Goal: Task Accomplishment & Management: Use online tool/utility

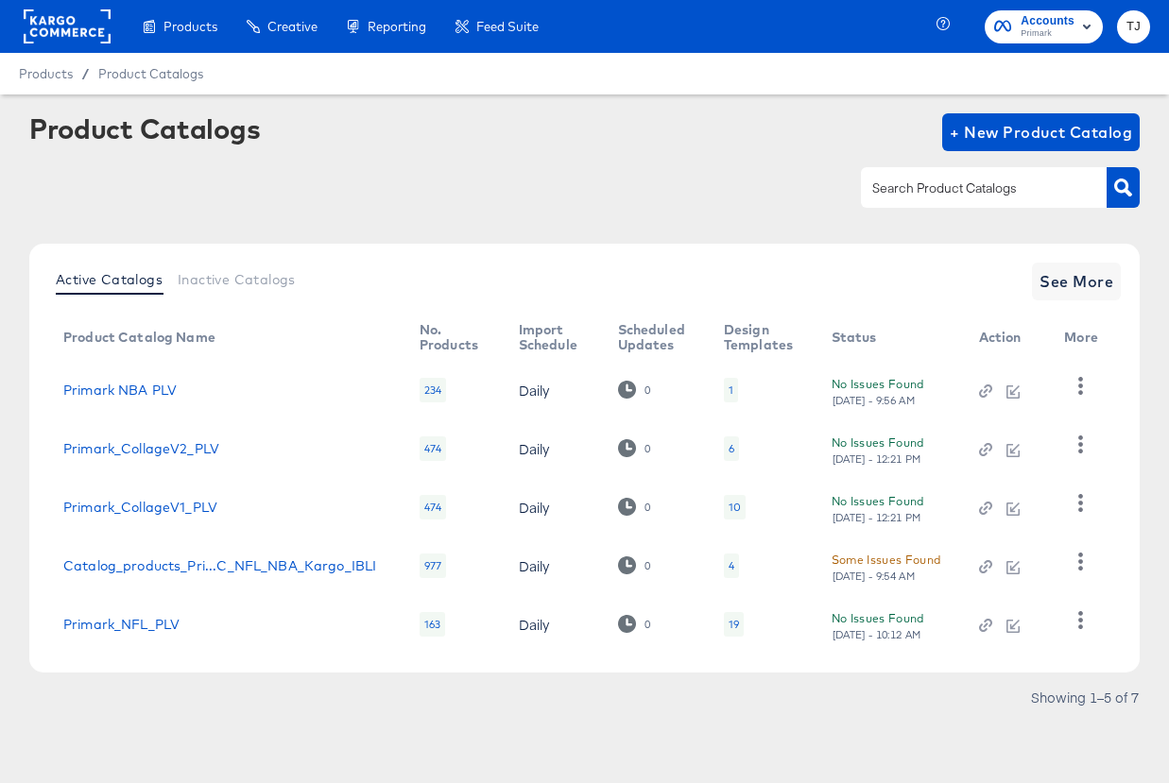
click at [55, 28] on rect at bounding box center [67, 26] width 87 height 34
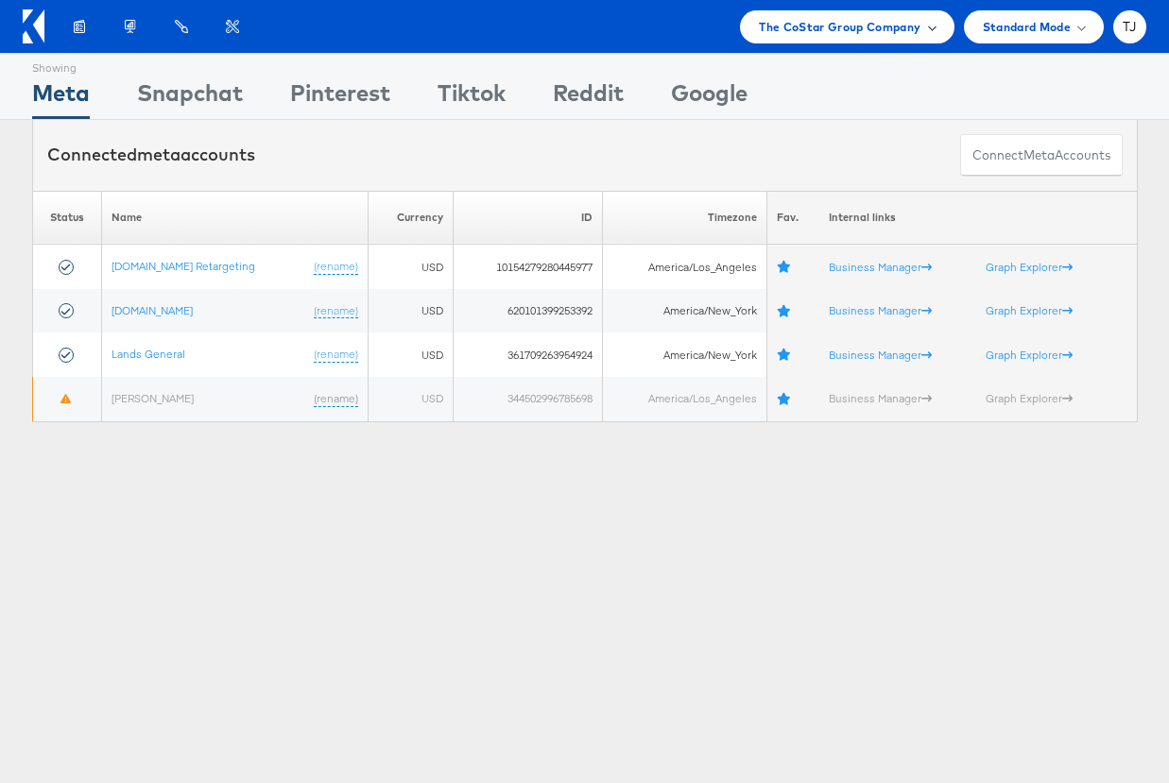
click at [914, 27] on span "The CoStar Group Company" at bounding box center [840, 27] width 162 height 20
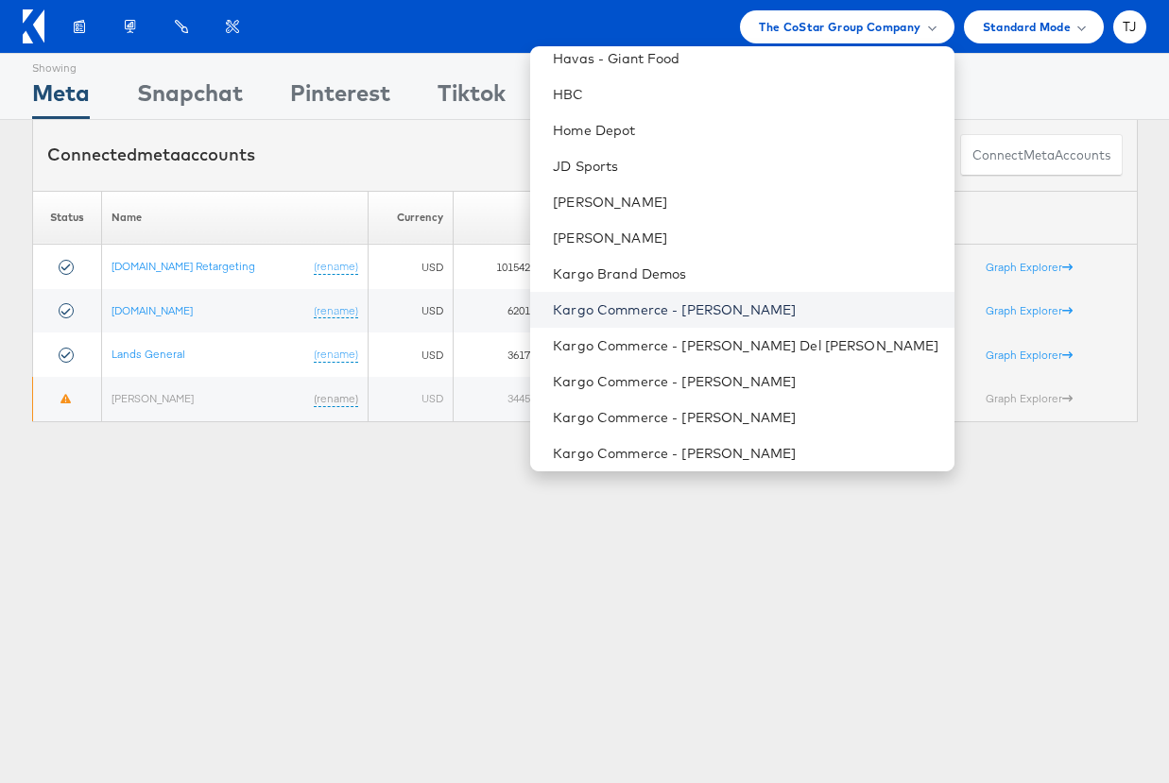
scroll to position [1271, 0]
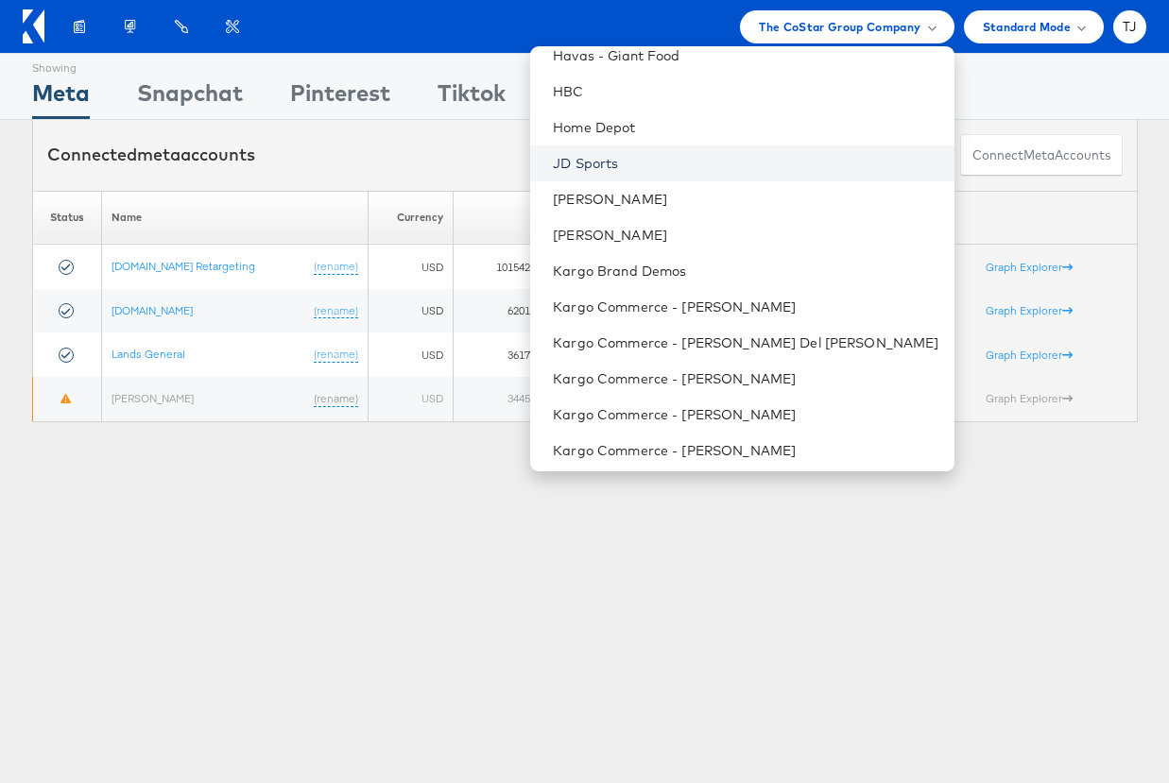
click at [736, 159] on link "JD Sports" at bounding box center [745, 163] width 385 height 19
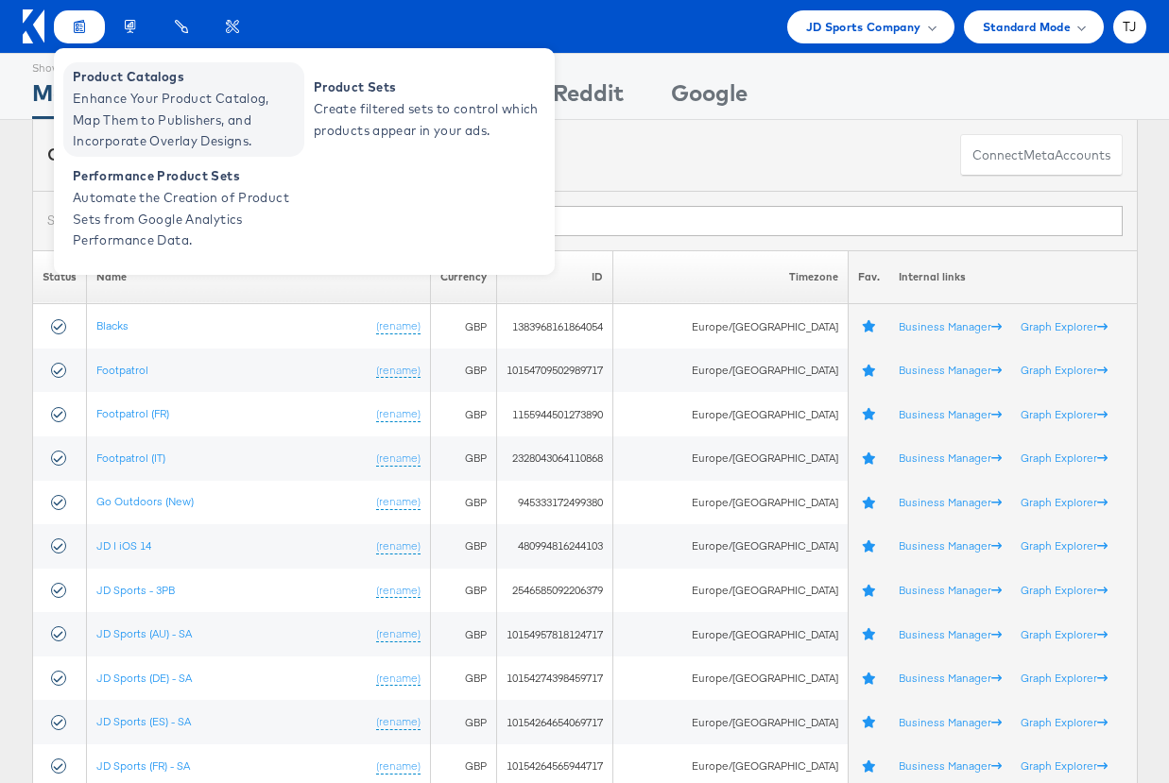
click at [104, 89] on span "Enhance Your Product Catalog, Map Them to Publishers, and Incorporate Overlay D…" at bounding box center [186, 120] width 227 height 64
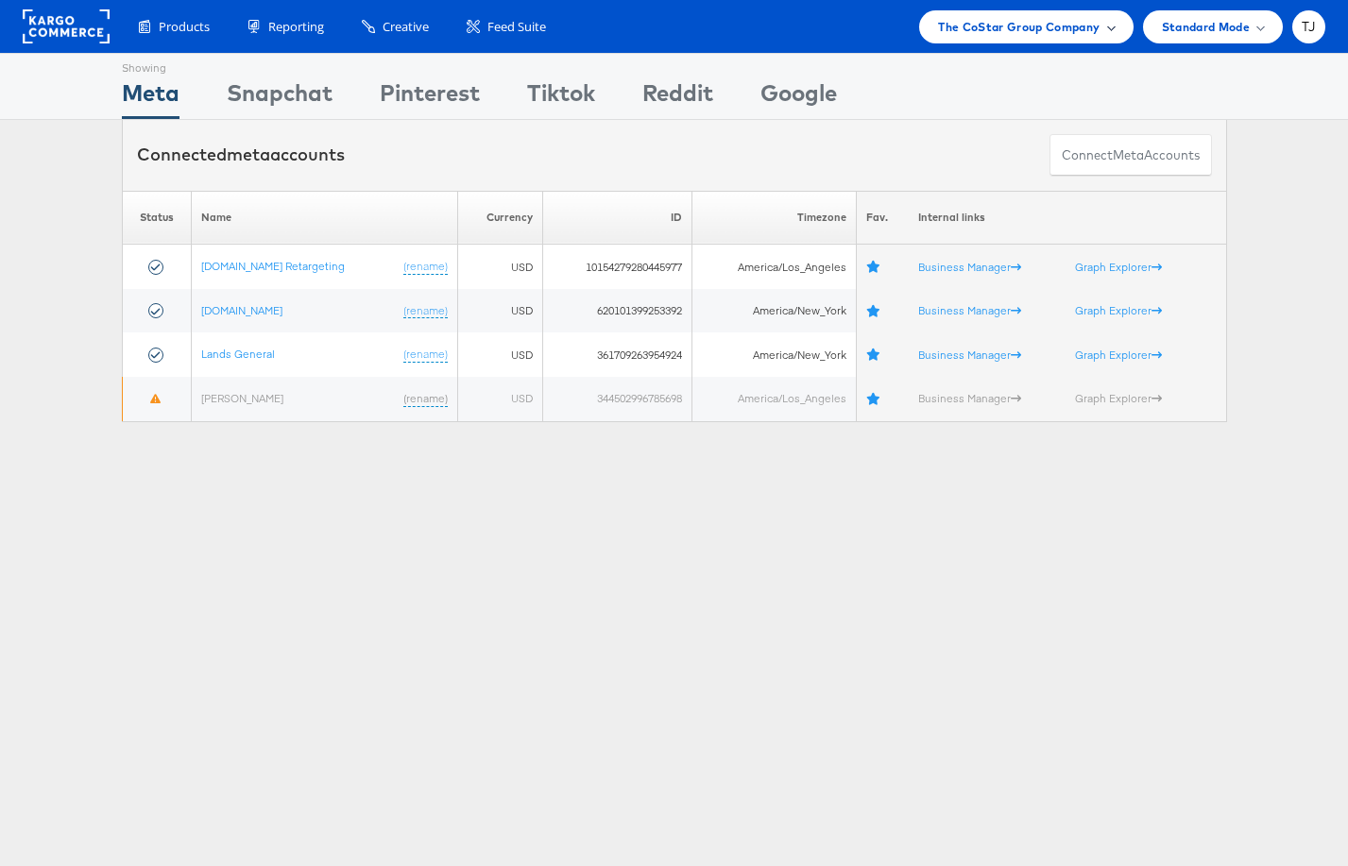
click at [1067, 25] on span "The CoStar Group Company" at bounding box center [1019, 27] width 162 height 20
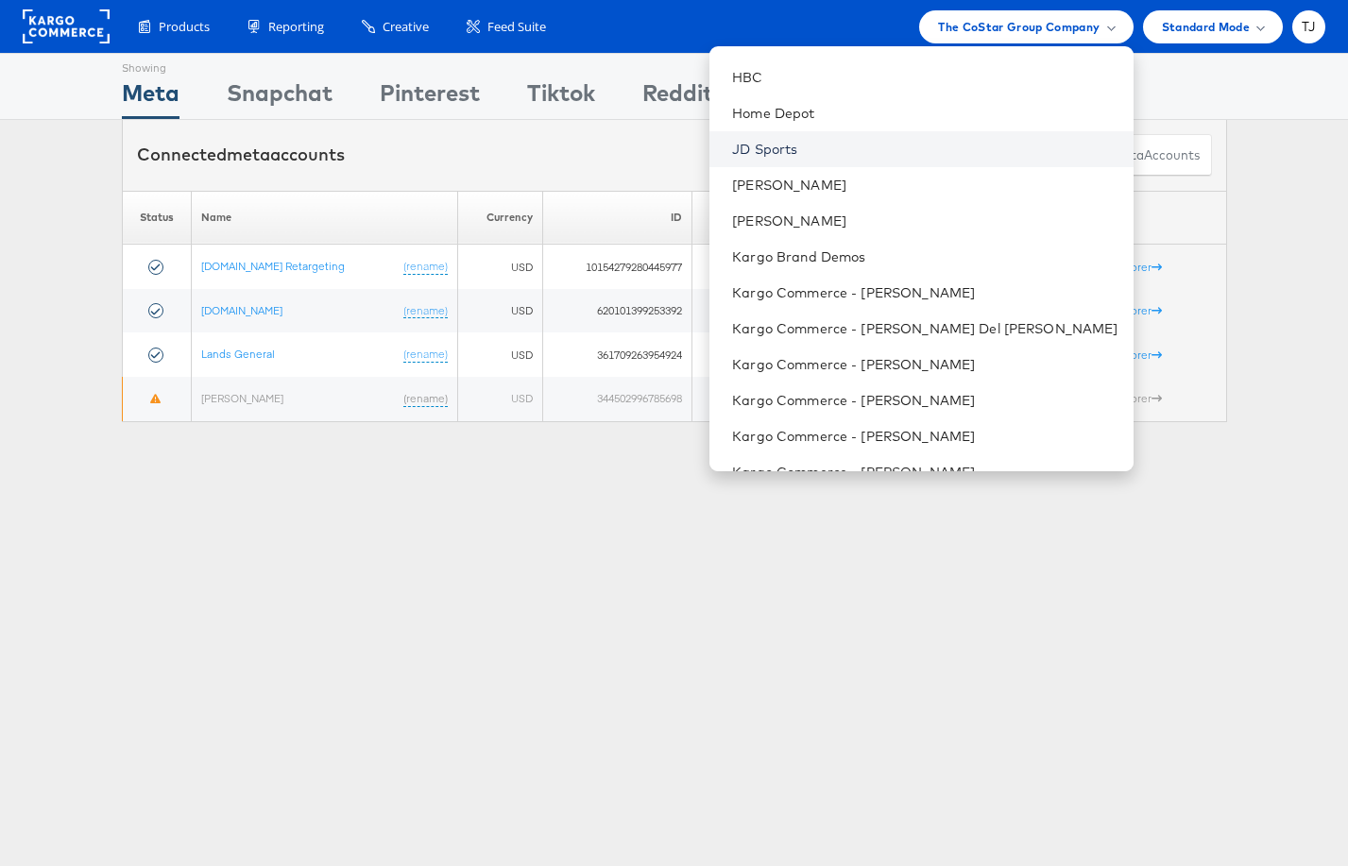
scroll to position [1268, 0]
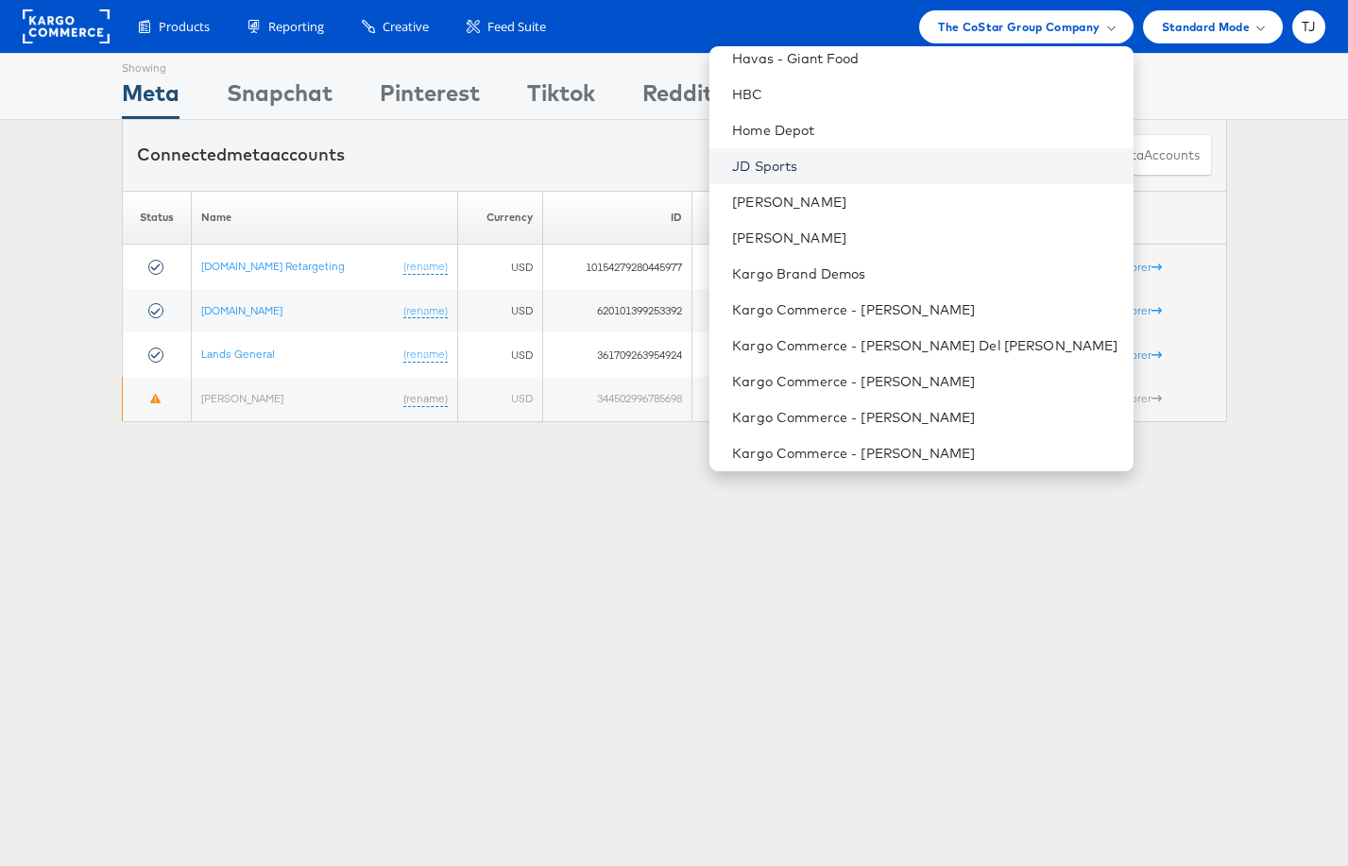
click at [906, 157] on link "JD Sports" at bounding box center [924, 166] width 385 height 19
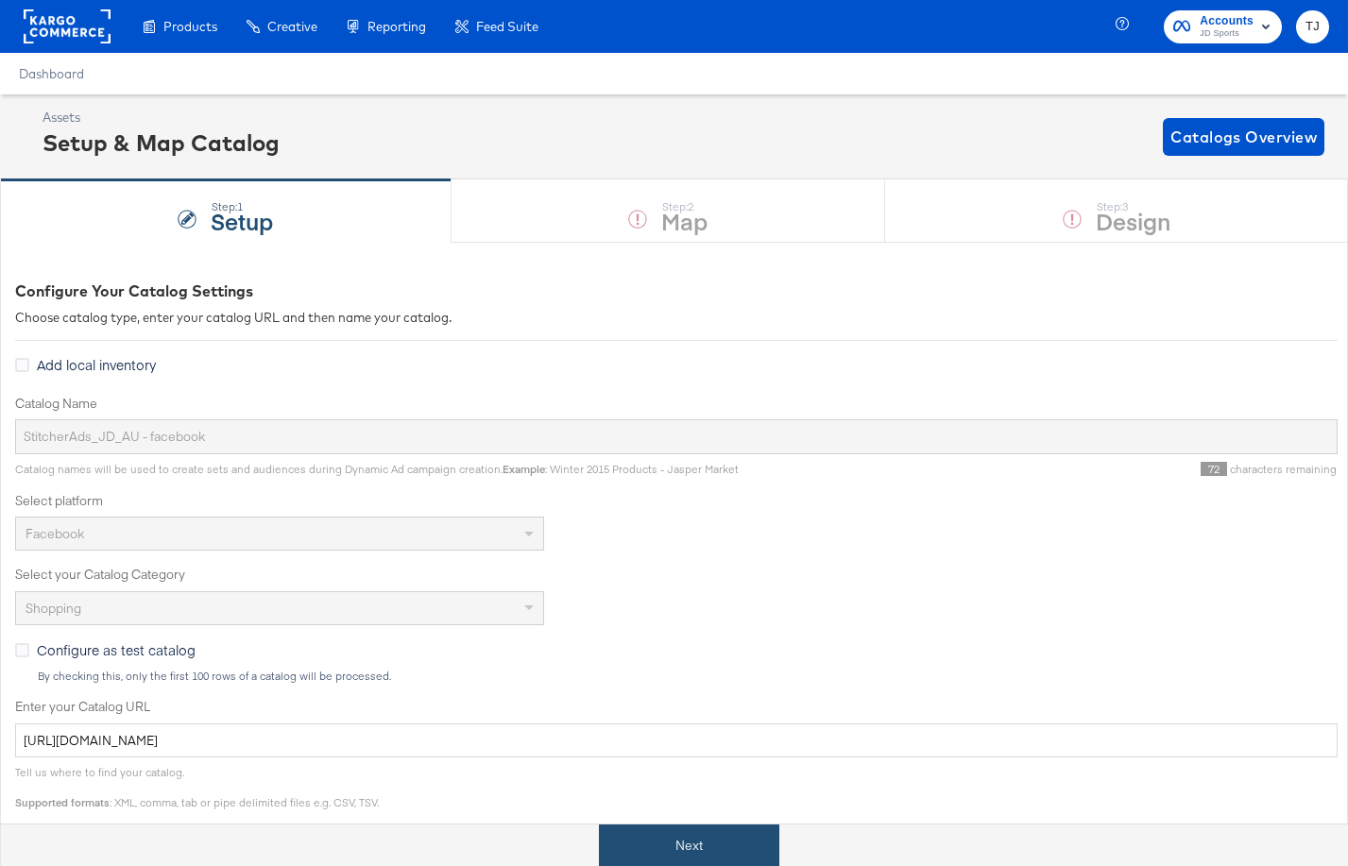
click at [705, 839] on button "Next" at bounding box center [689, 846] width 180 height 43
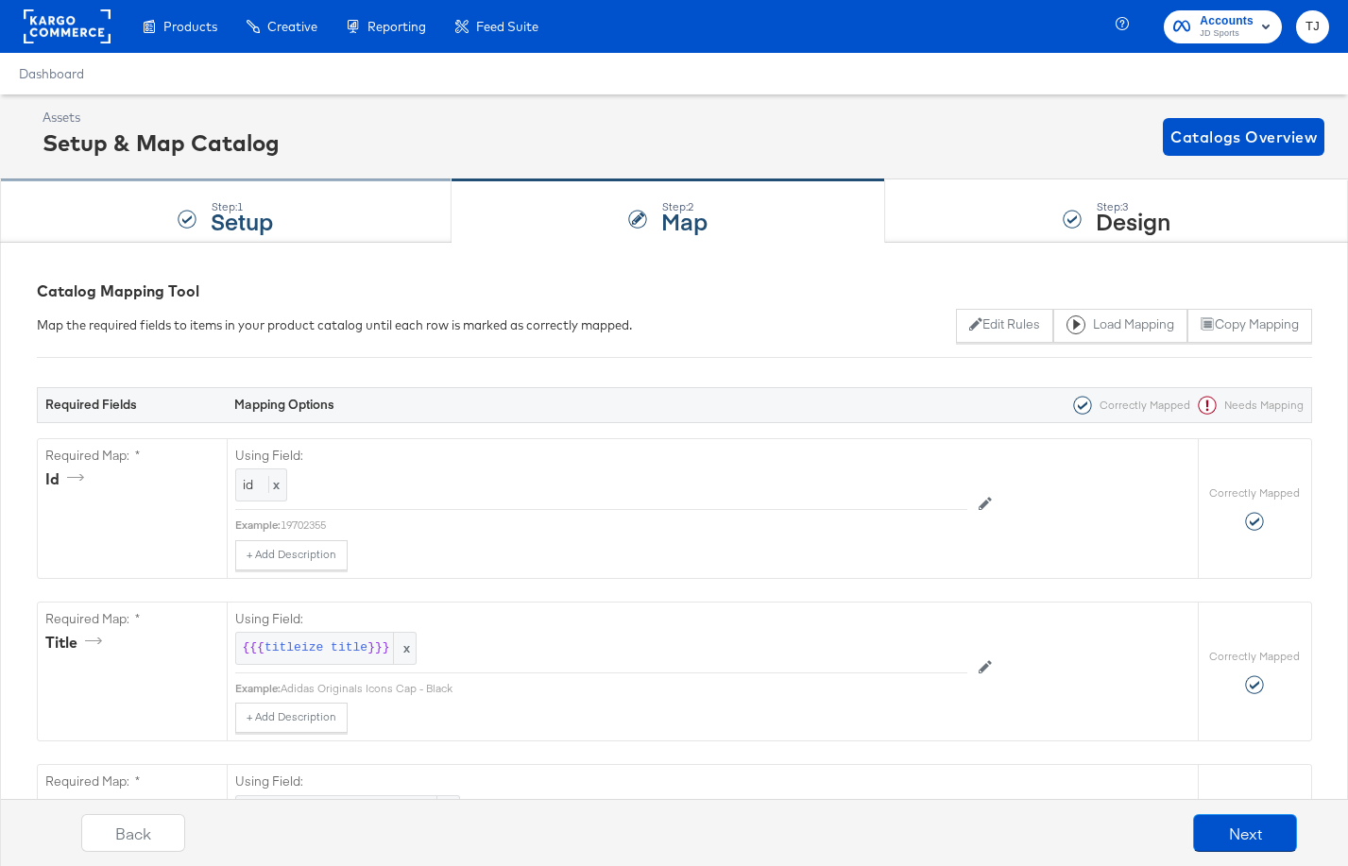
click at [304, 212] on div "Step: 1 Setup" at bounding box center [226, 211] width 452 height 62
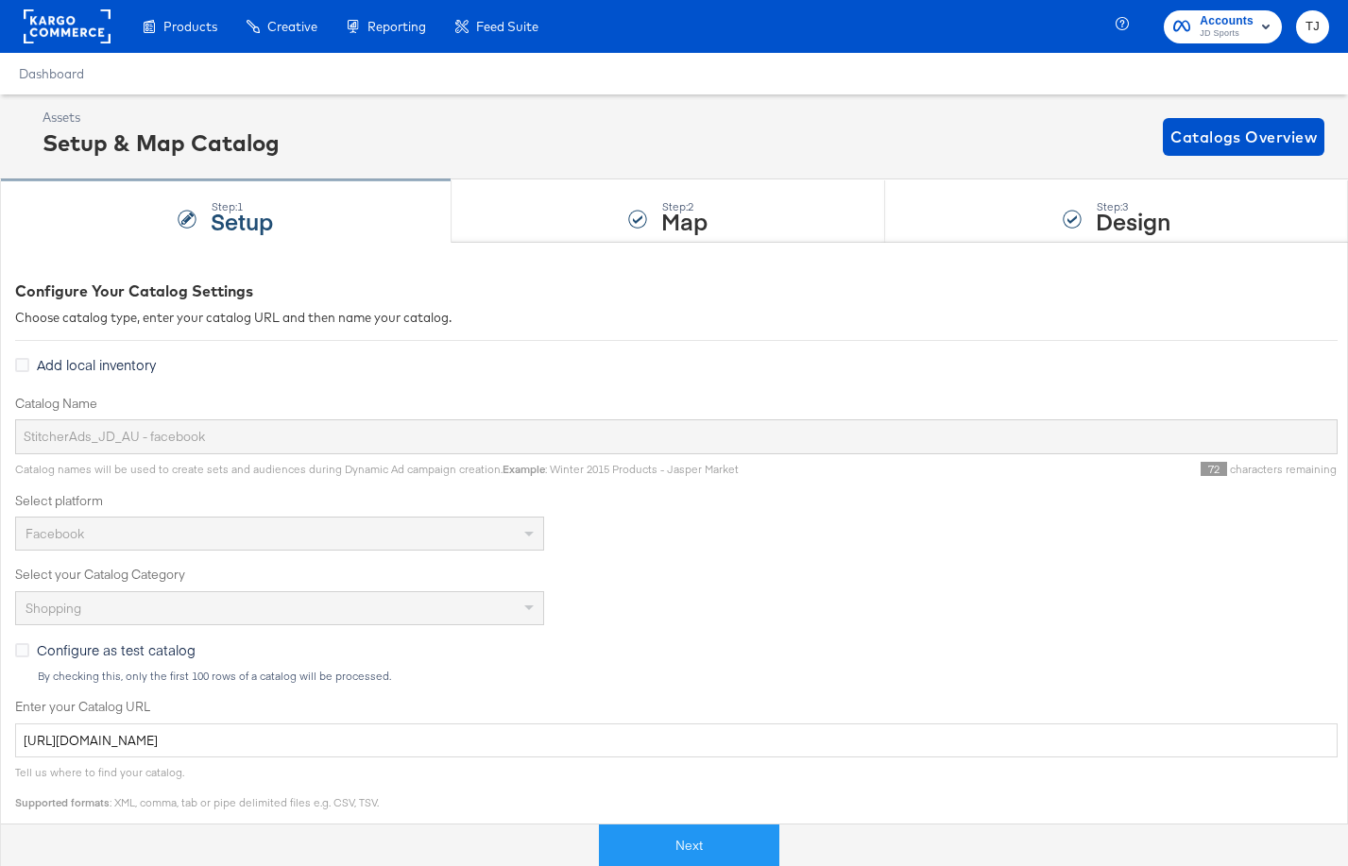
click at [302, 216] on div "Step: 1 Setup" at bounding box center [226, 211] width 452 height 62
